Goal: Information Seeking & Learning: Learn about a topic

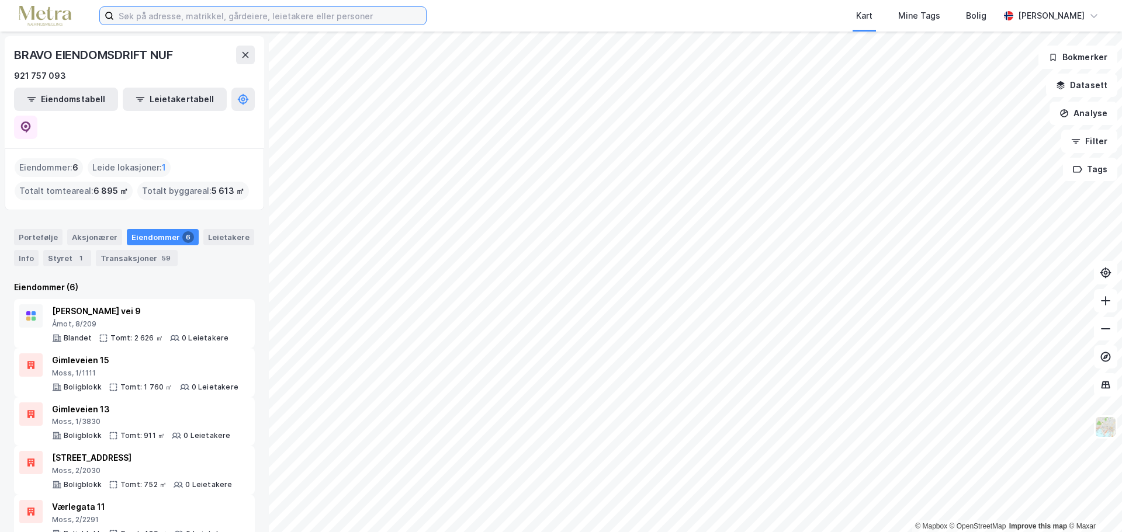
click at [147, 17] on input at bounding box center [270, 16] width 312 height 18
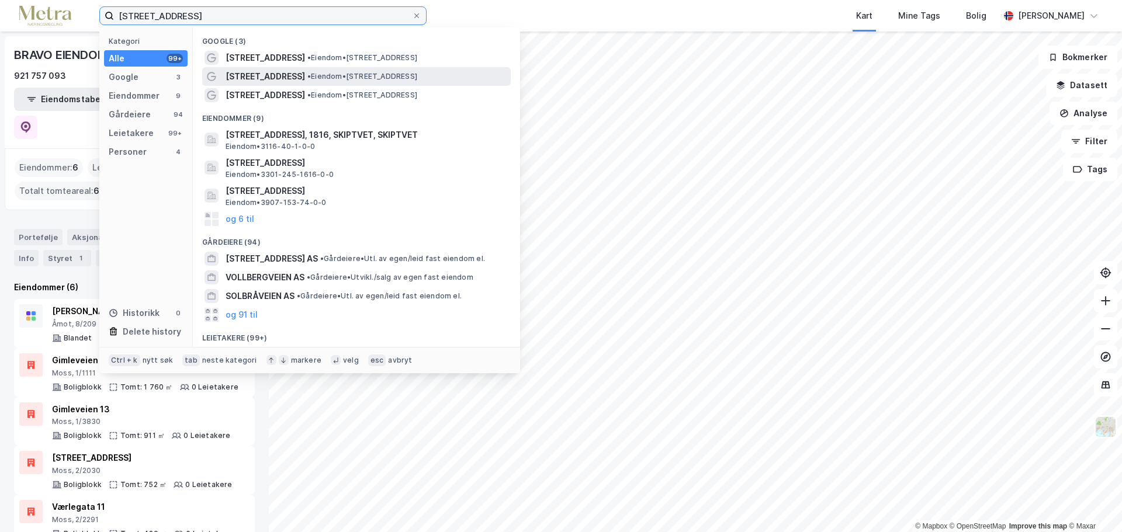
type input "[STREET_ADDRESS]"
click at [250, 82] on span "[STREET_ADDRESS]" at bounding box center [265, 77] width 79 height 14
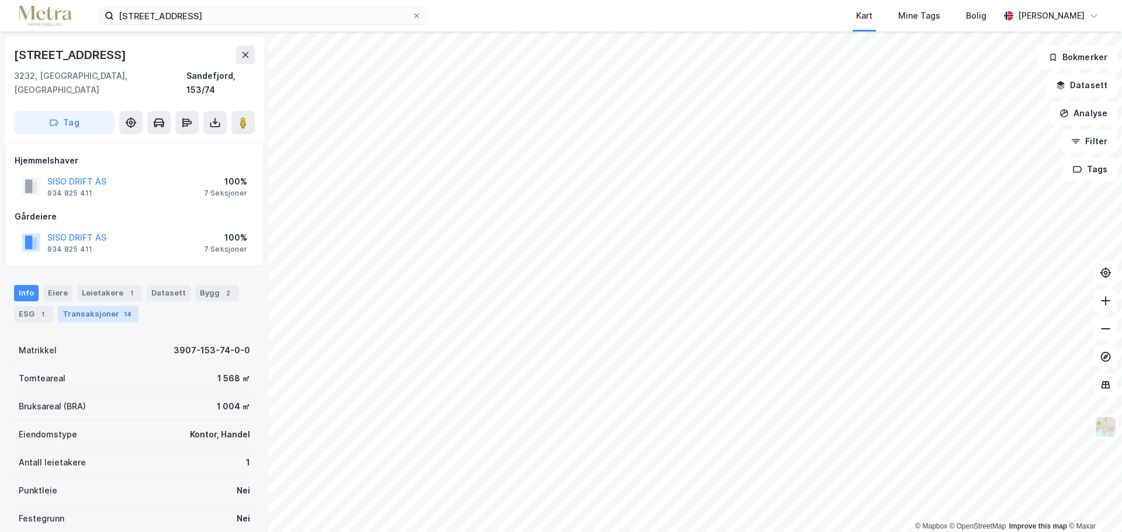
click at [91, 306] on div "Transaksjoner 14" at bounding box center [98, 314] width 81 height 16
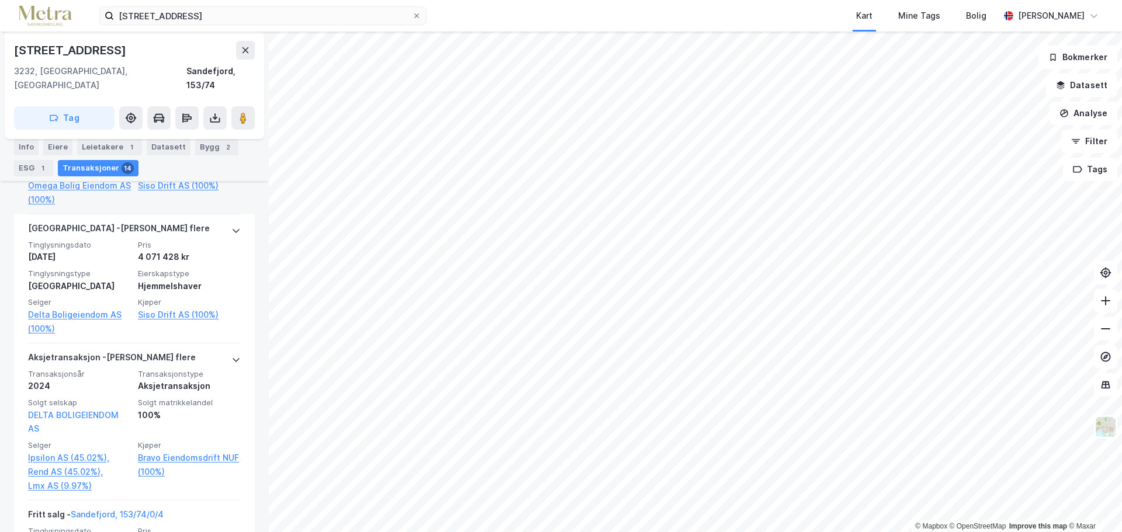
scroll to position [435, 0]
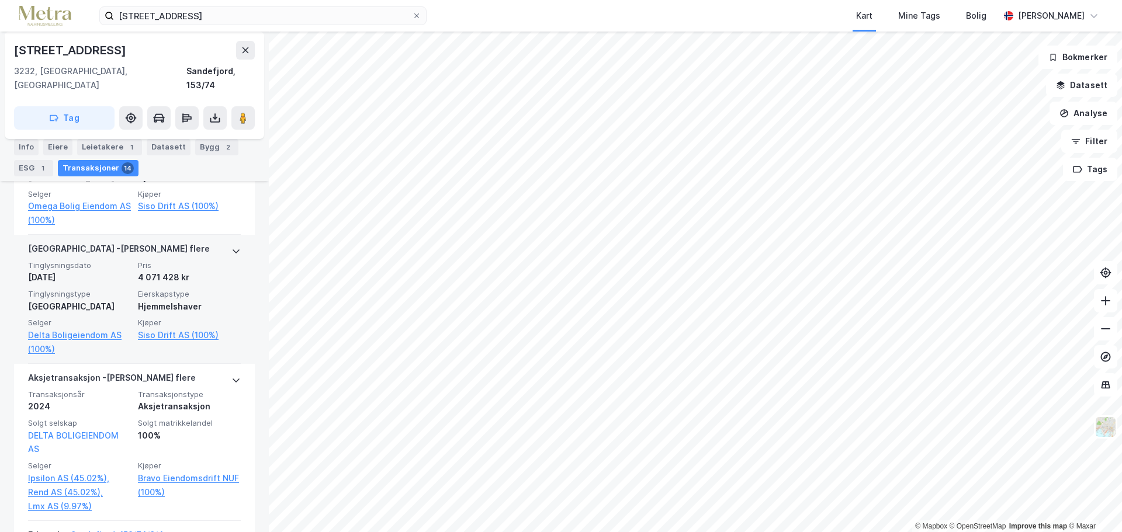
drag, startPoint x: 181, startPoint y: 262, endPoint x: 213, endPoint y: 265, distance: 32.3
click at [125, 268] on div "Tinglysningsdato [DATE] Pris 4 071 428 kr Tinglysningstype Tvangssalg Eierskaps…" at bounding box center [134, 309] width 213 height 96
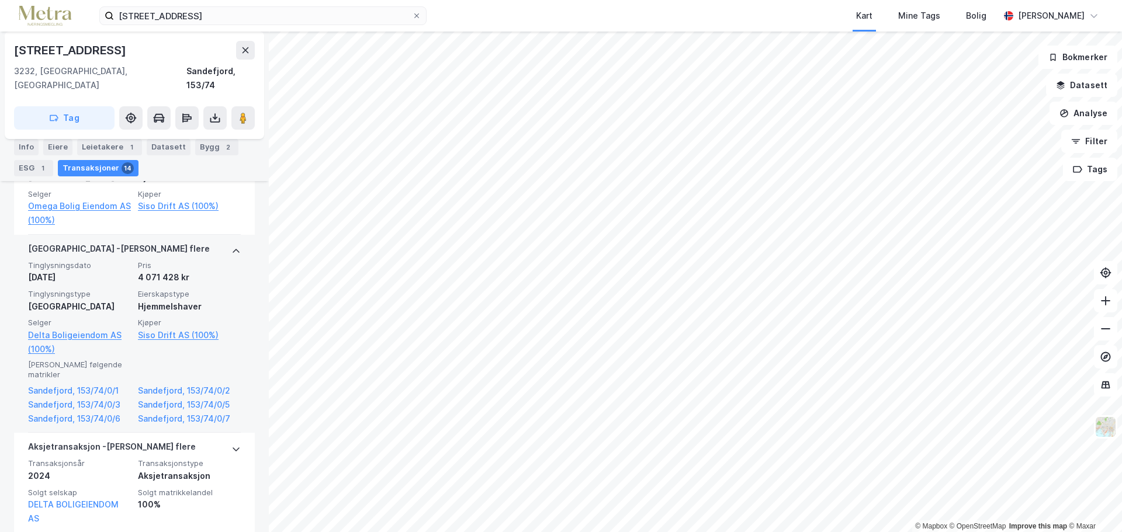
click at [210, 271] on div "4 071 428 kr" at bounding box center [189, 278] width 103 height 14
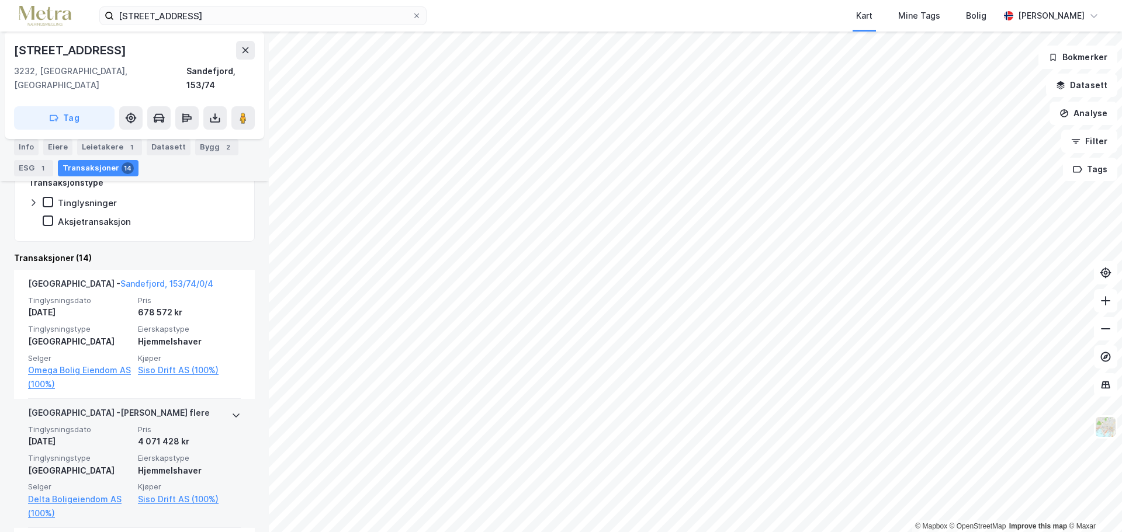
scroll to position [260, 0]
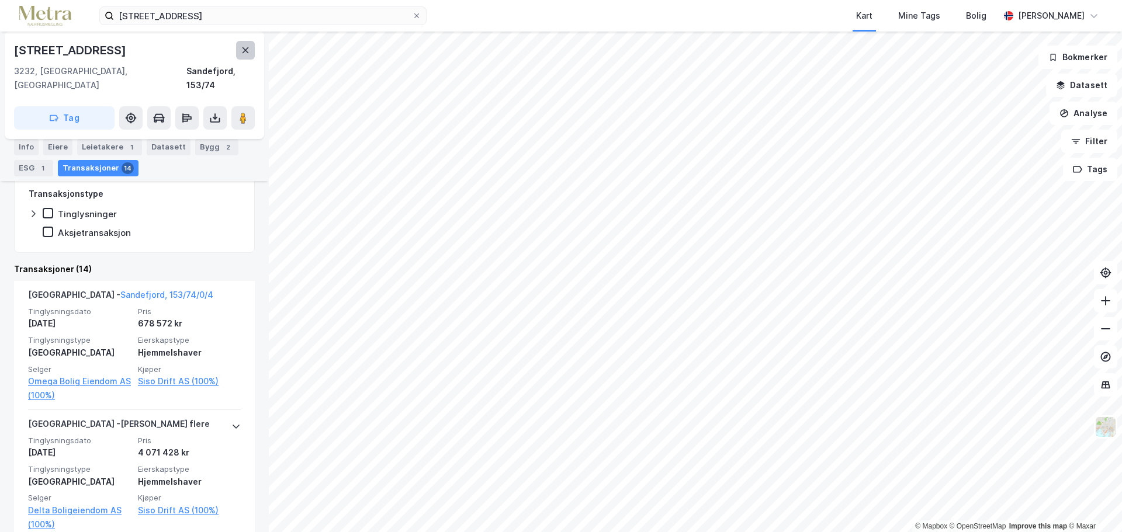
click at [248, 46] on icon at bounding box center [245, 50] width 9 height 9
